Goal: Information Seeking & Learning: Learn about a topic

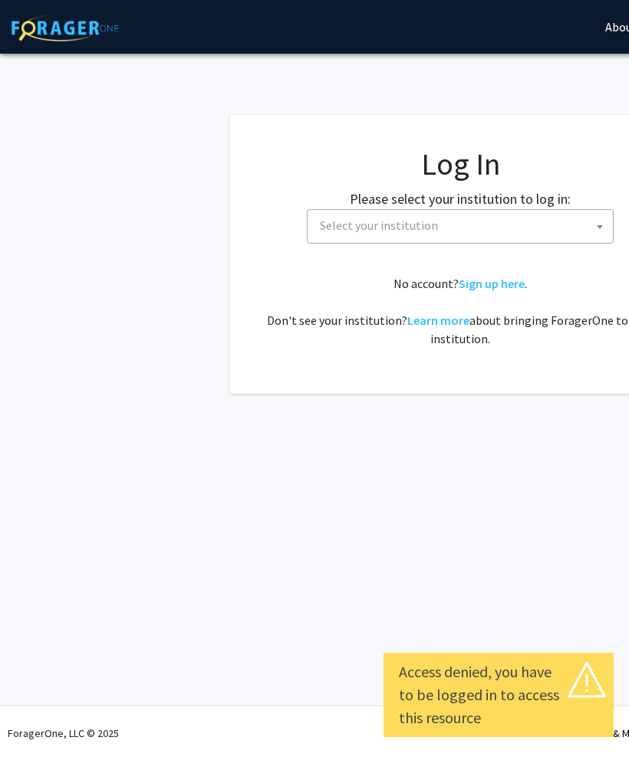
click at [574, 213] on span "Select your institution" at bounding box center [463, 225] width 299 height 31
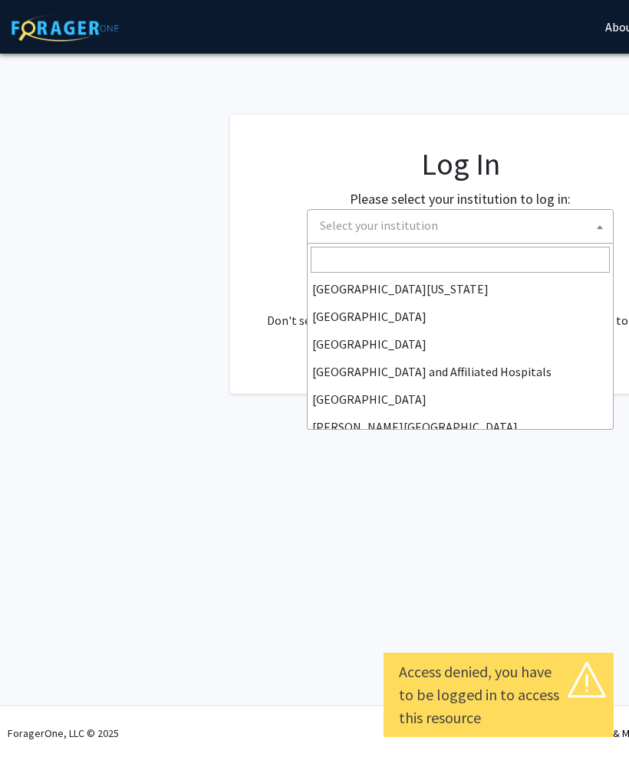
scroll to position [195, 0]
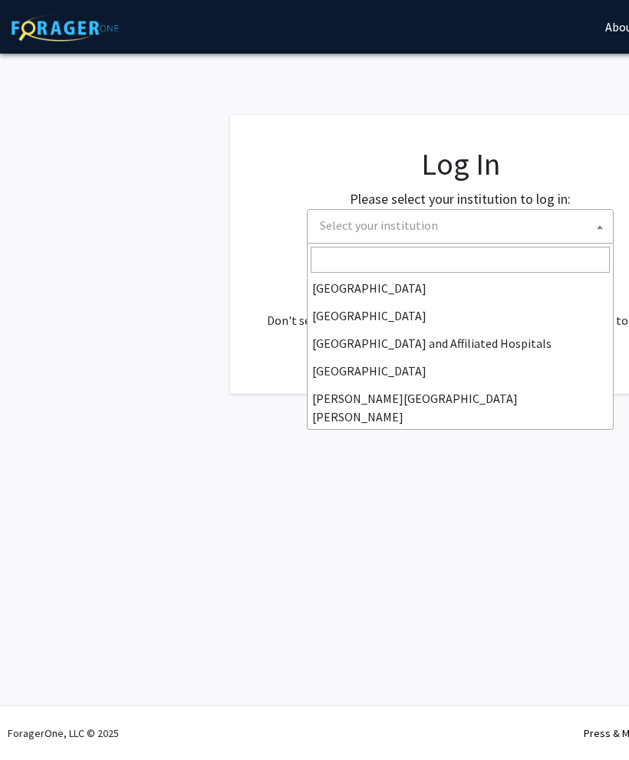
select select "1"
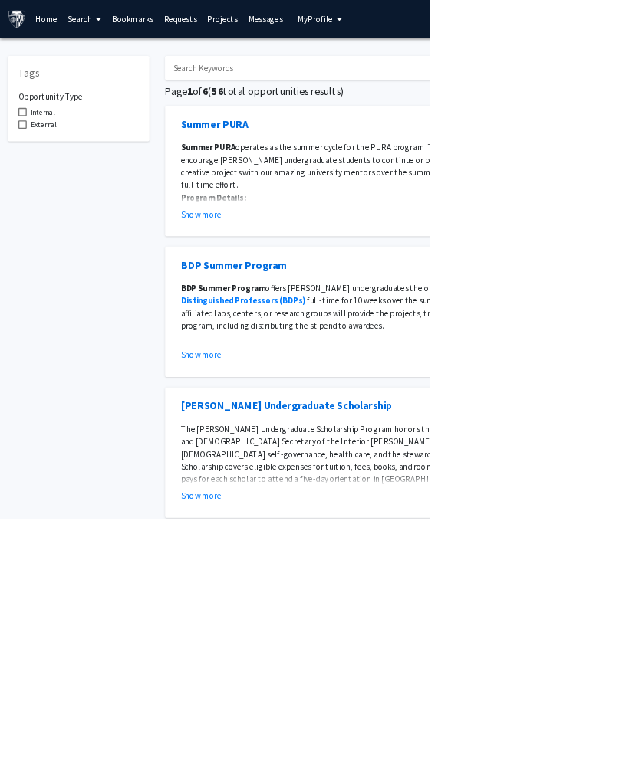
click at [337, 15] on link "Projects" at bounding box center [326, 28] width 60 height 54
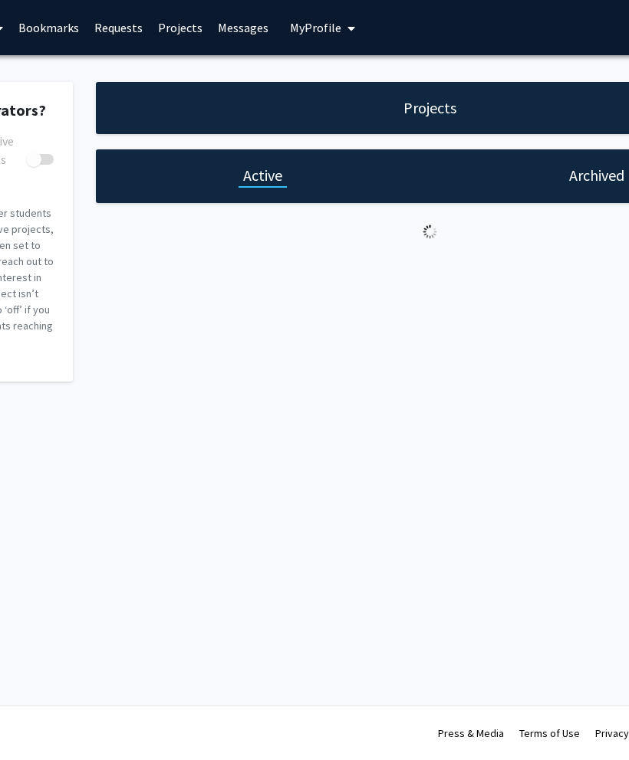
checkbox input "true"
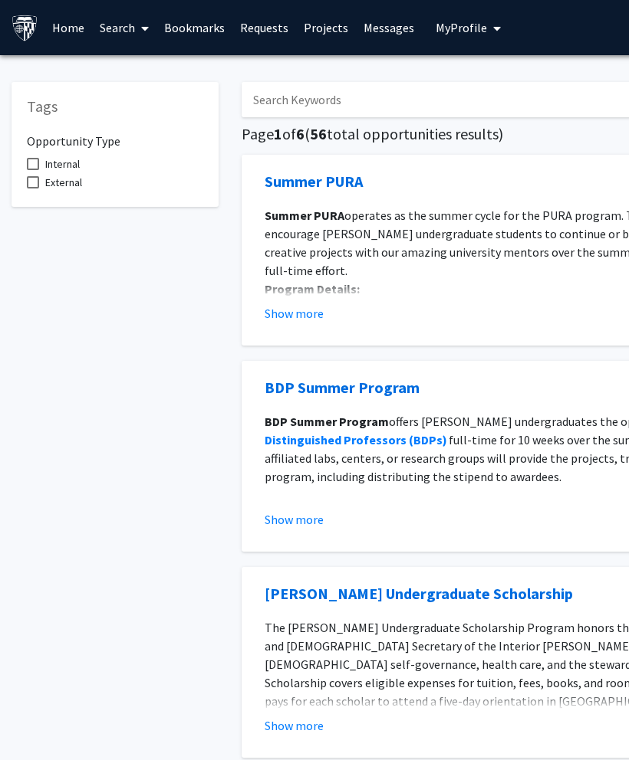
click at [137, 24] on span at bounding box center [142, 29] width 14 height 54
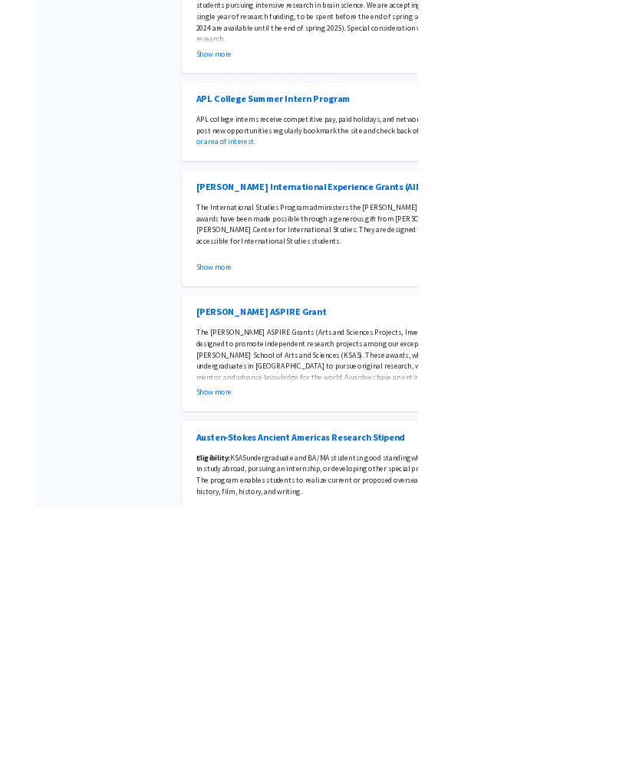
scroll to position [1185, 0]
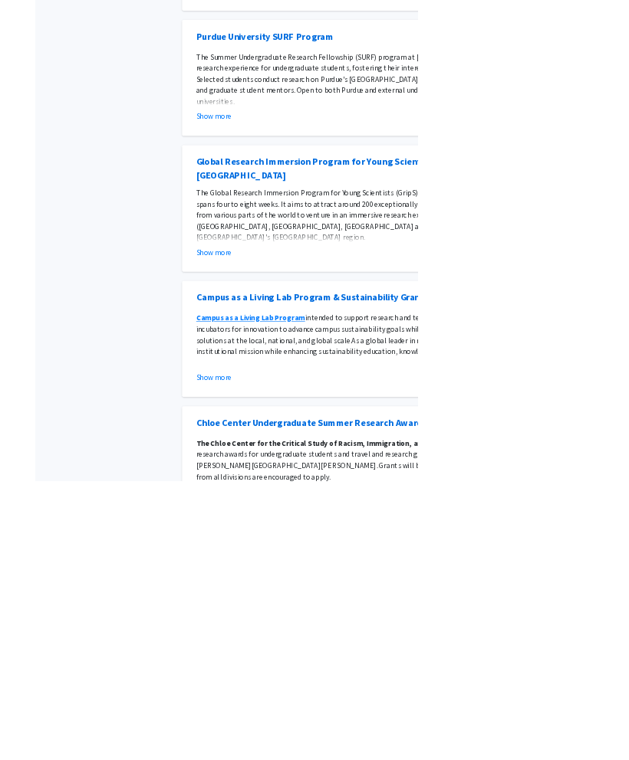
scroll to position [405, 0]
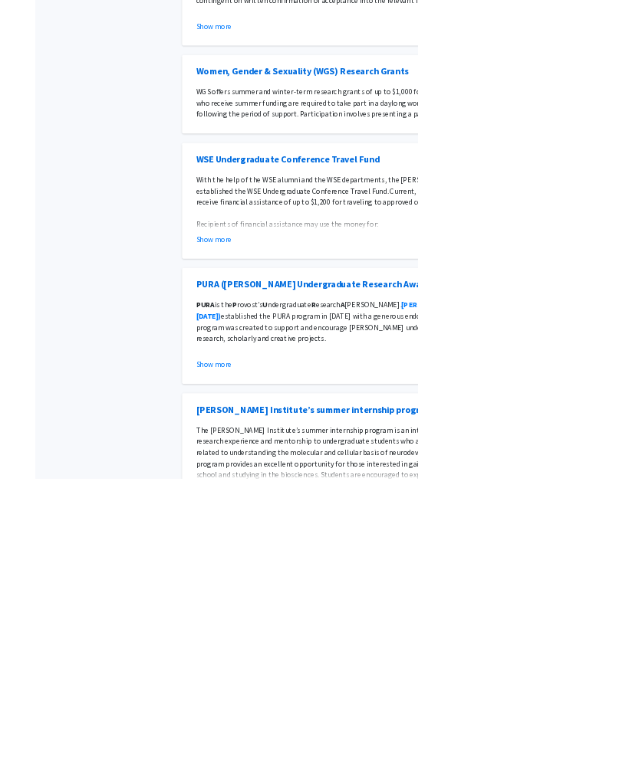
scroll to position [1185, 0]
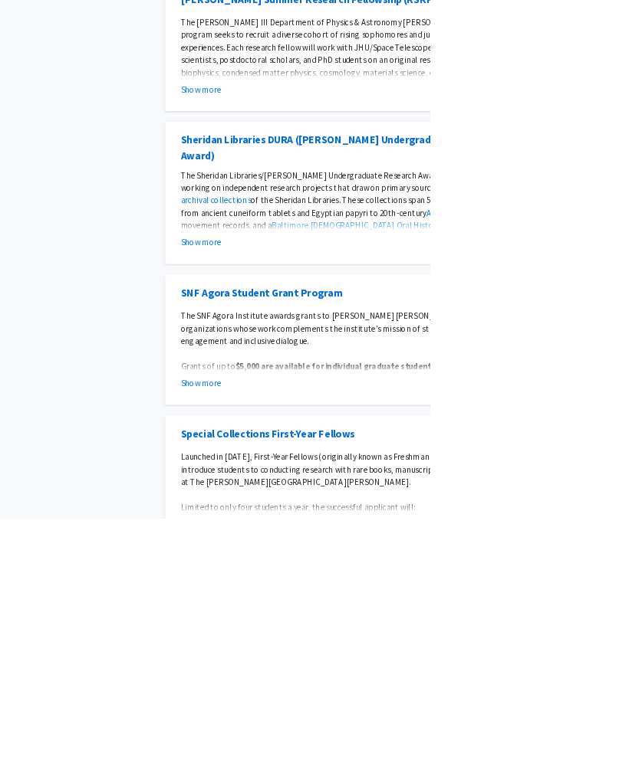
scroll to position [1204, 0]
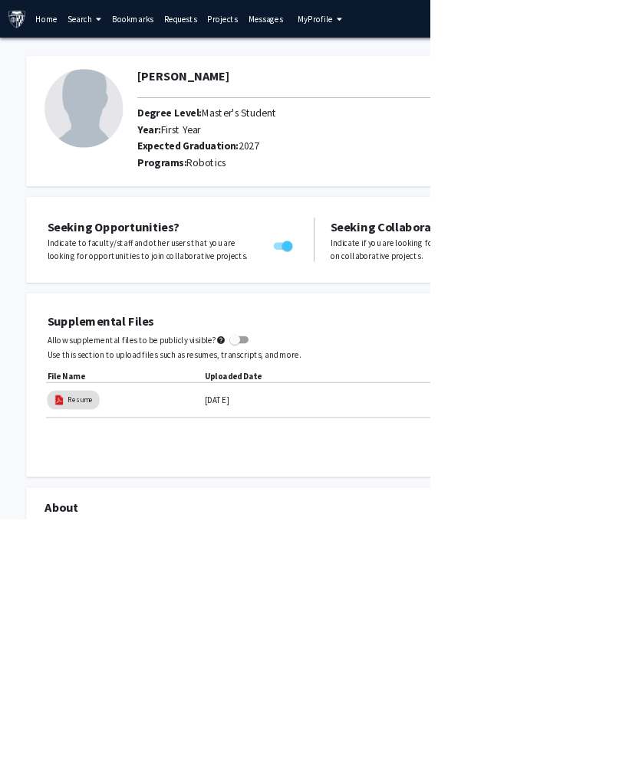
click at [130, 34] on link "Search" at bounding box center [124, 28] width 64 height 54
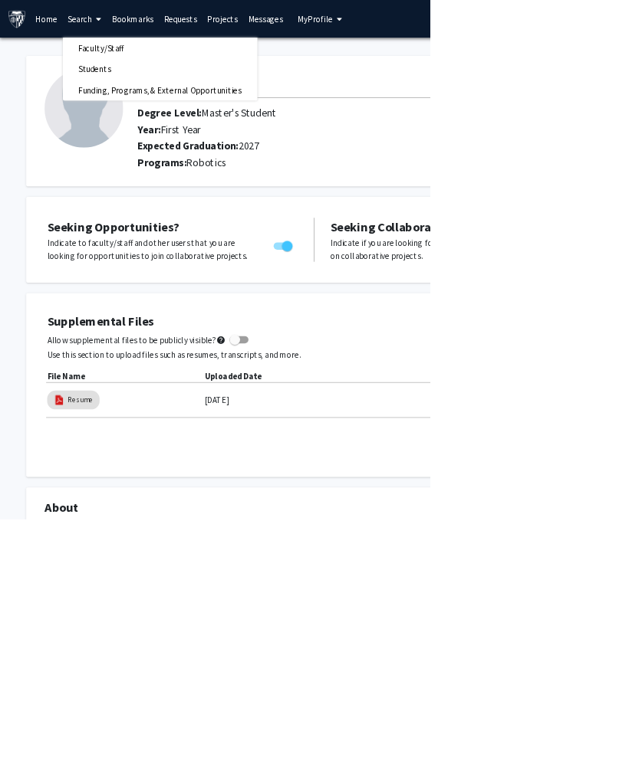
click at [151, 25] on link "Search" at bounding box center [124, 28] width 64 height 54
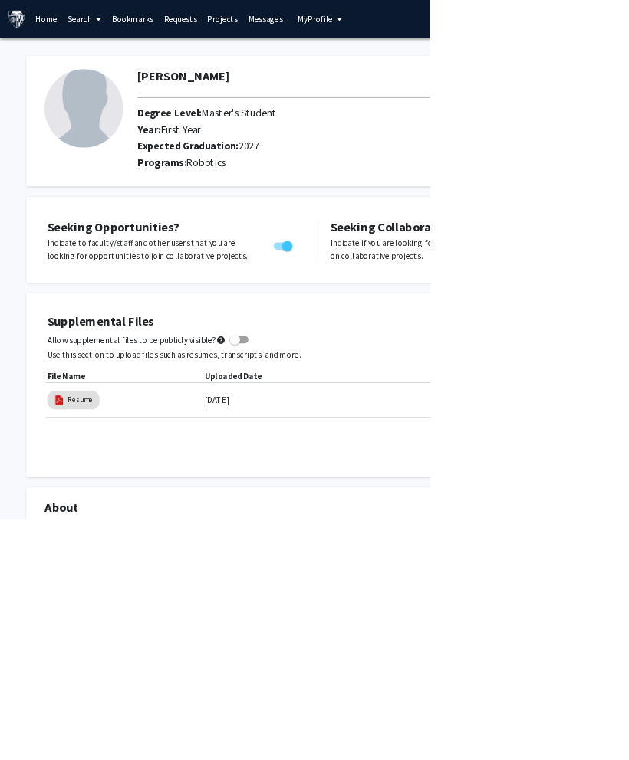
click at [73, 28] on link "Home" at bounding box center [68, 28] width 48 height 54
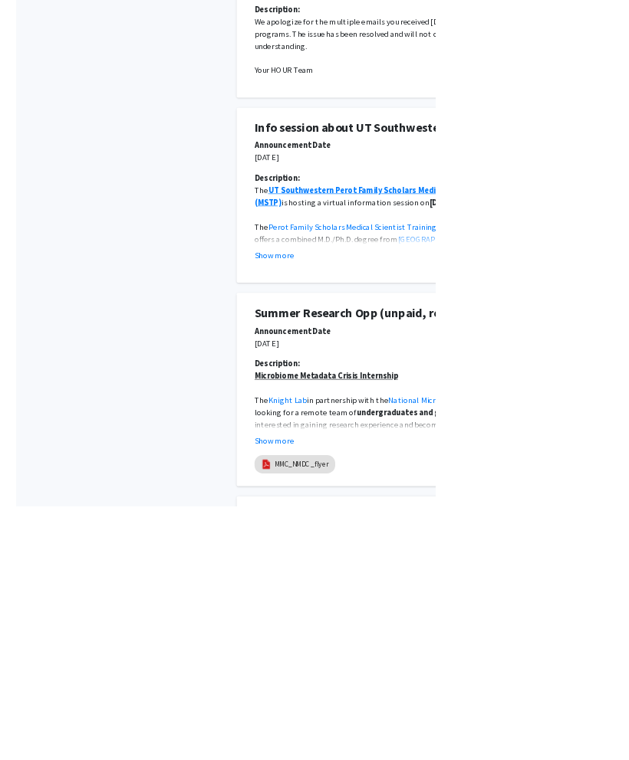
scroll to position [767, 0]
